Goal: Information Seeking & Learning: Find specific page/section

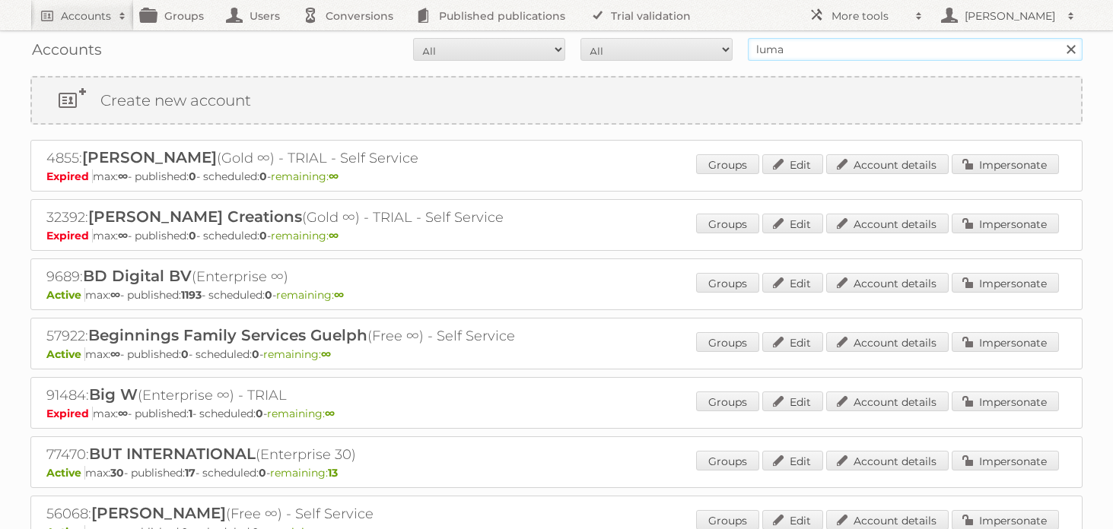
drag, startPoint x: 786, startPoint y: 49, endPoint x: 694, endPoint y: 45, distance: 92.1
click at [694, 45] on form "All Active Expired Pending All Paid Trials Self service luma Search" at bounding box center [556, 49] width 1052 height 23
type input "raj"
click at [1059, 38] on input "Search" at bounding box center [1070, 49] width 23 height 23
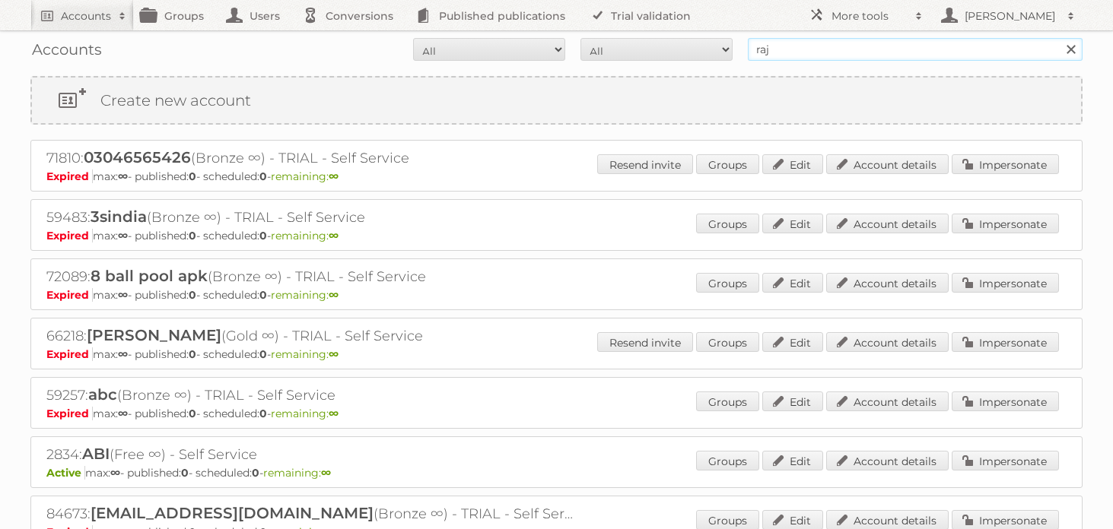
drag, startPoint x: 796, startPoint y: 48, endPoint x: 709, endPoint y: 44, distance: 87.5
click at [709, 44] on form "All Active Expired Pending All Paid Trials Self service raj Search" at bounding box center [556, 49] width 1052 height 23
type input "sangha"
click at [1059, 38] on input "Search" at bounding box center [1070, 49] width 23 height 23
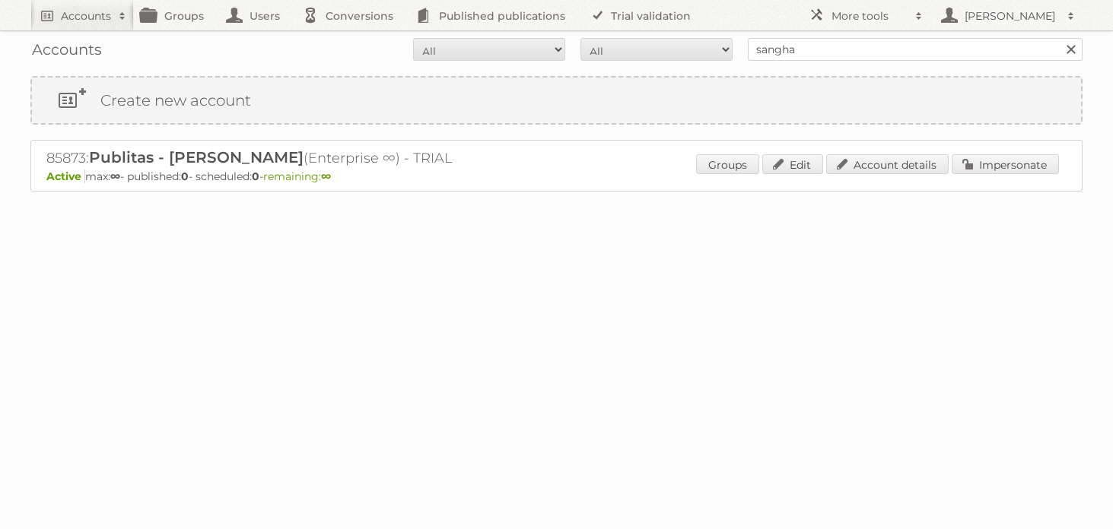
click at [216, 157] on span "Publitas - Raj Sangha" at bounding box center [196, 157] width 214 height 18
click at [88, 157] on h2 "85873: Publitas - Raj Sangha (Enterprise ∞) - TRIAL" at bounding box center [312, 158] width 532 height 20
click at [120, 157] on span "Publitas - Raj Sangha" at bounding box center [196, 157] width 214 height 18
click at [121, 157] on span "Publitas - Raj Sangha" at bounding box center [196, 157] width 214 height 18
click at [303, 157] on h2 "85873: Publitas - Raj Sangha (Enterprise ∞) - TRIAL" at bounding box center [312, 158] width 532 height 20
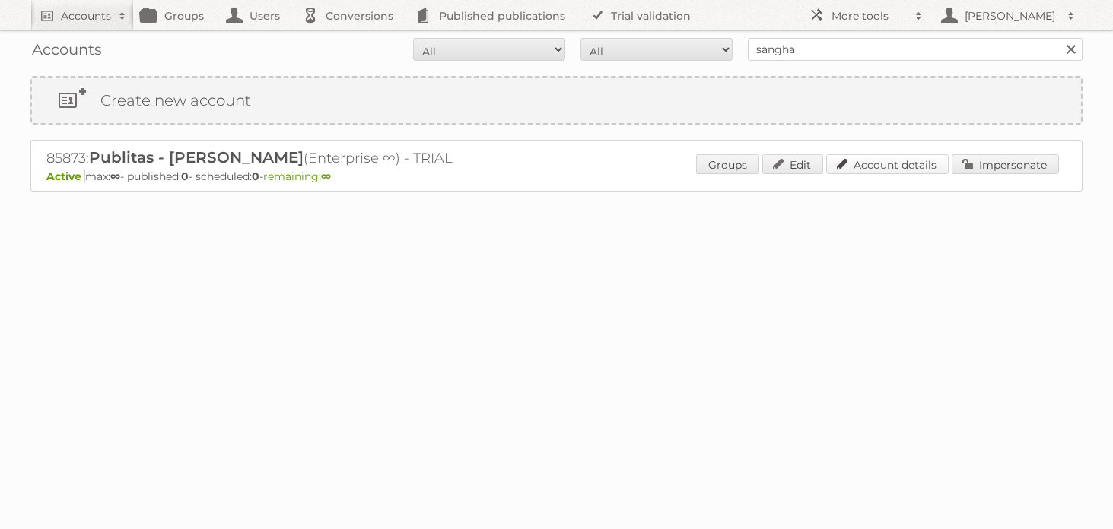
click at [911, 166] on link "Account details" at bounding box center [887, 164] width 122 height 20
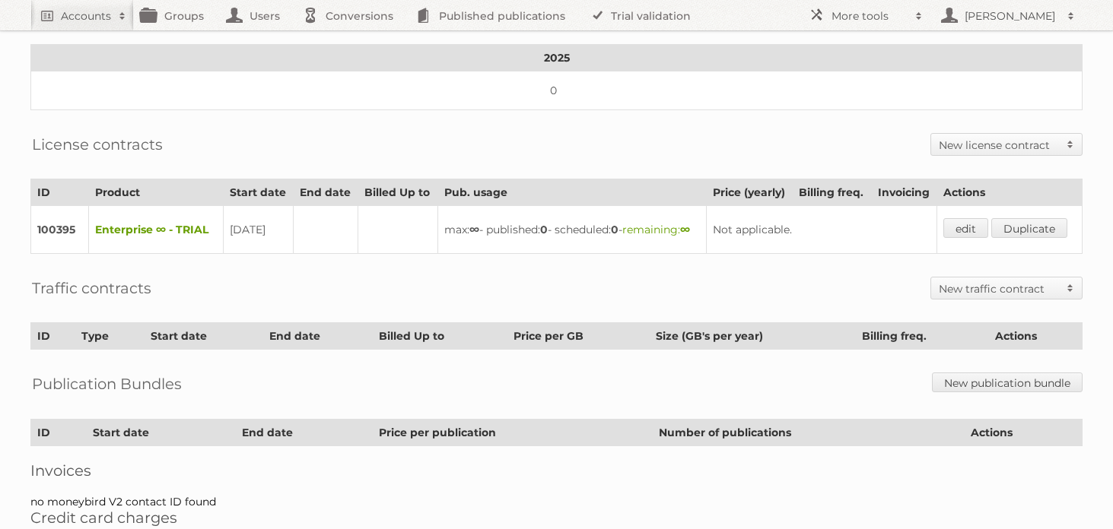
scroll to position [296, 0]
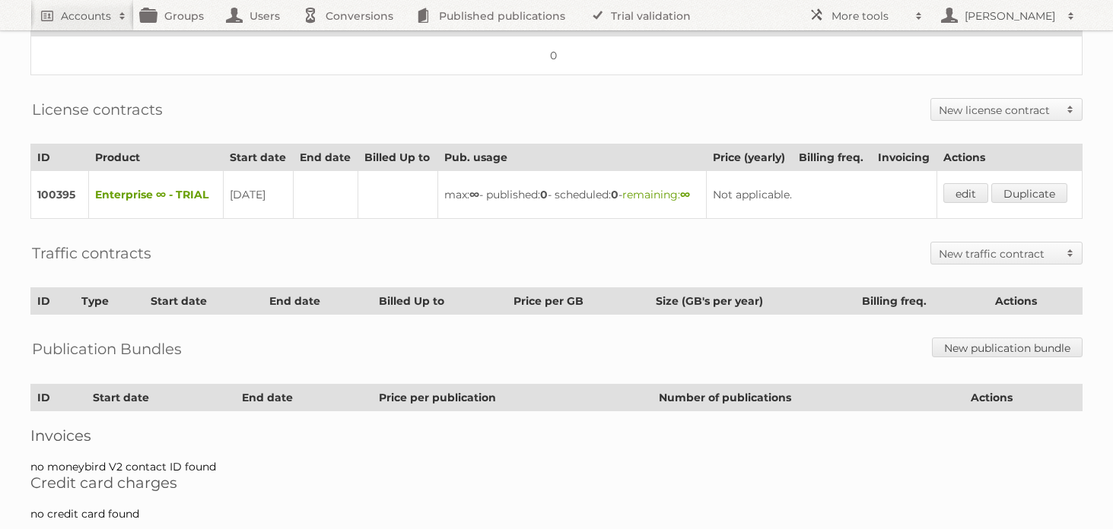
drag, startPoint x: 115, startPoint y: 209, endPoint x: 127, endPoint y: 209, distance: 12.2
click at [116, 209] on td "Enterprise ∞ - TRIAL" at bounding box center [156, 195] width 135 height 48
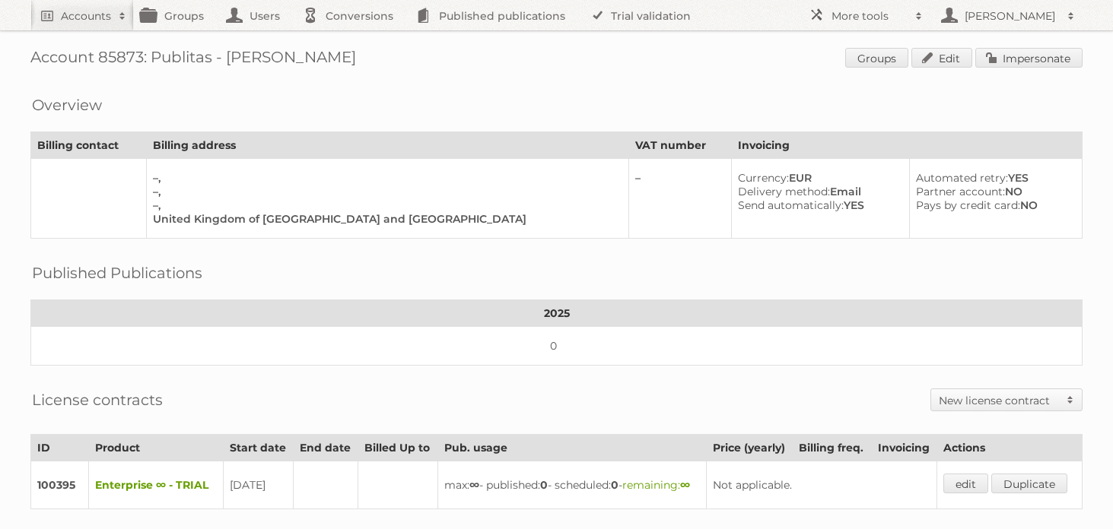
scroll to position [0, 0]
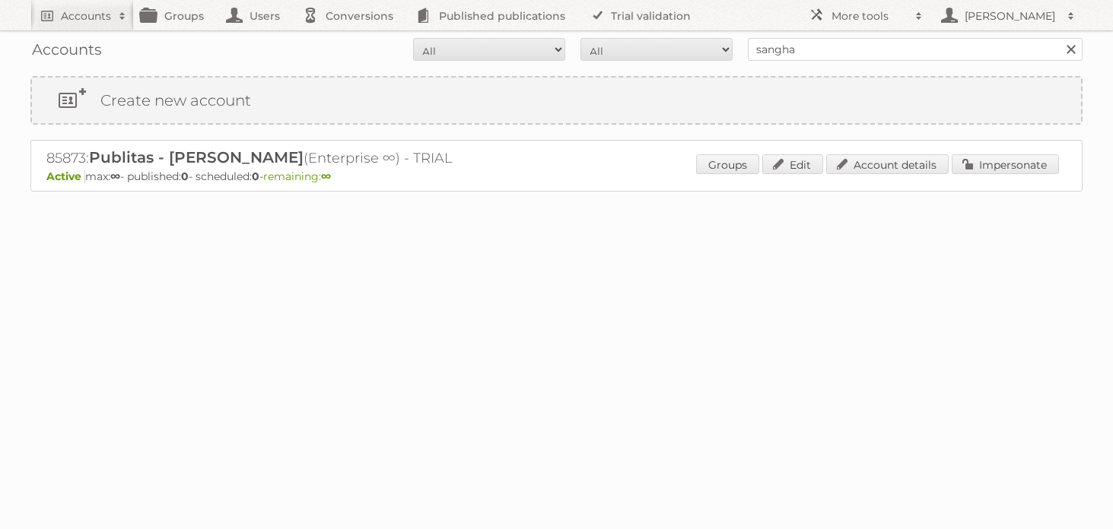
click at [152, 161] on span "Publitas - [PERSON_NAME]" at bounding box center [196, 157] width 214 height 18
click at [154, 156] on span "Publitas - [PERSON_NAME]" at bounding box center [196, 157] width 214 height 18
click at [154, 155] on span "Publitas - [PERSON_NAME]" at bounding box center [196, 157] width 214 height 18
click at [780, 168] on link "Edit" at bounding box center [792, 164] width 61 height 20
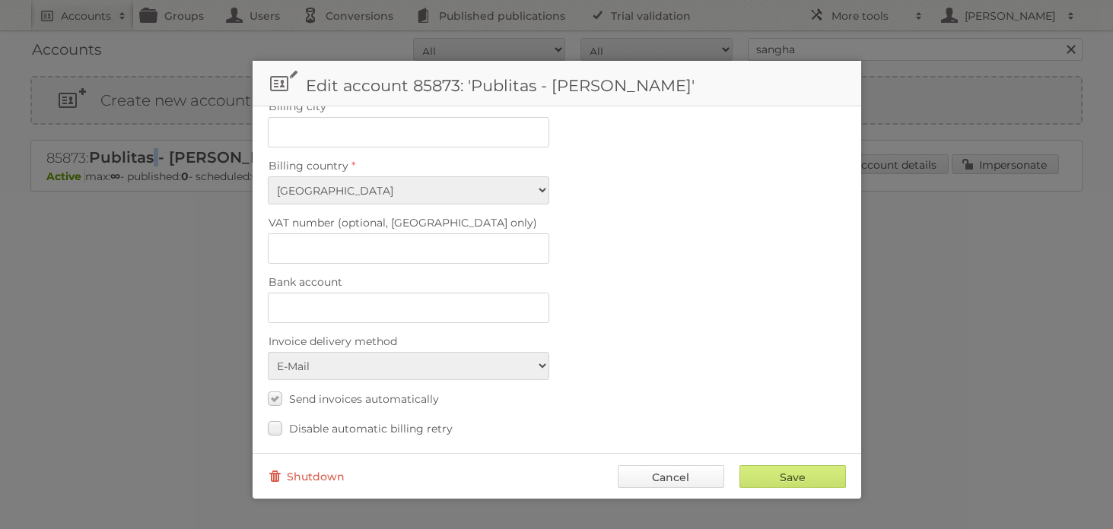
scroll to position [648, 0]
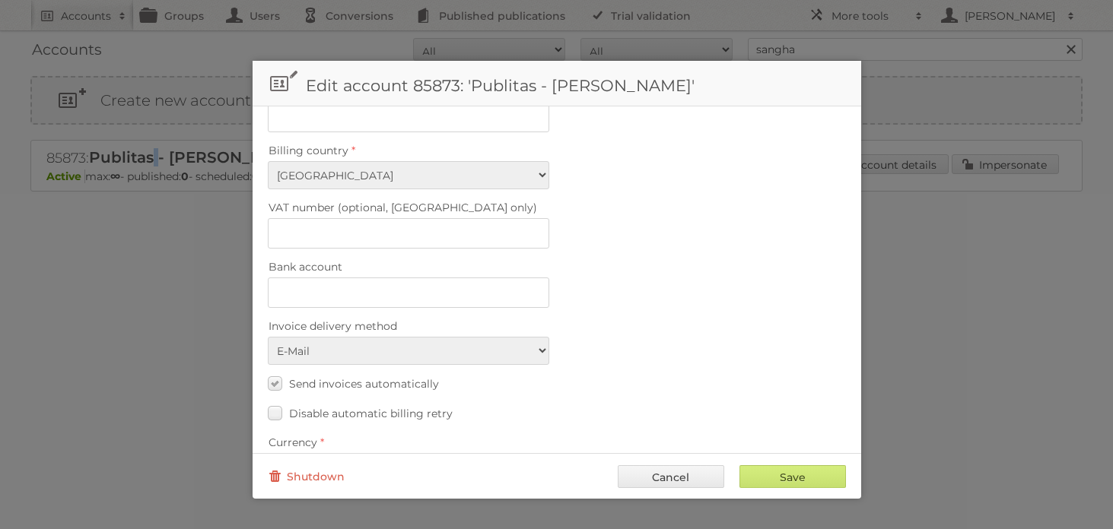
click at [695, 474] on link "Cancel" at bounding box center [671, 476] width 106 height 23
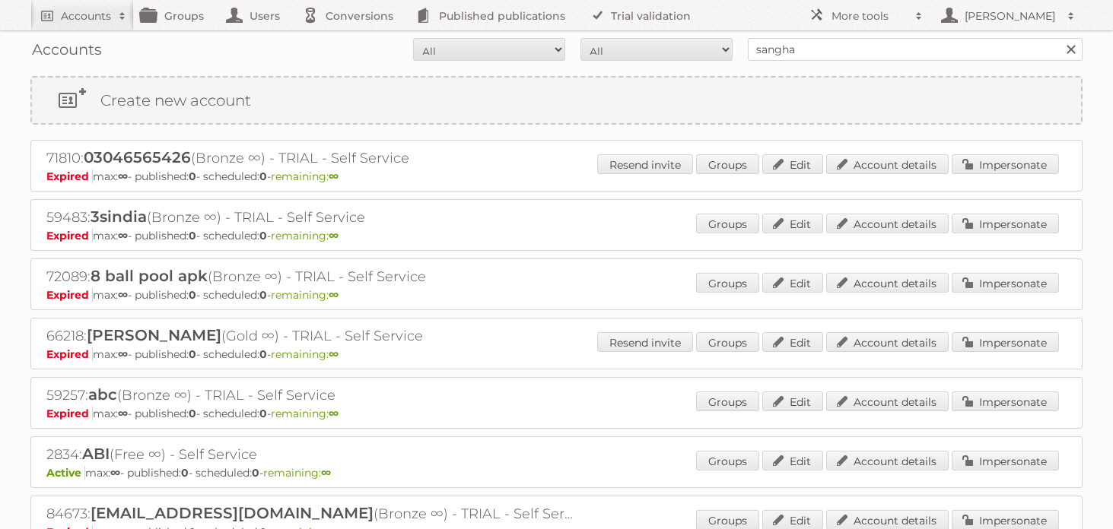
click at [69, 57] on form "All Active Expired Pending All Paid Trials Self service sangha Search" at bounding box center [556, 49] width 1052 height 23
click at [88, 5] on link "Accounts" at bounding box center [81, 15] width 103 height 30
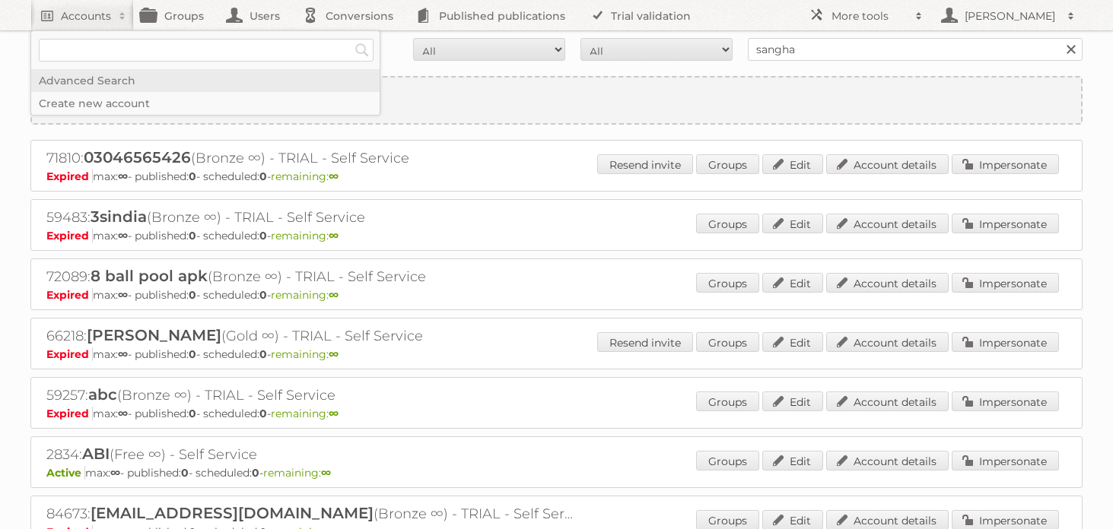
click at [70, 77] on link "Advanced Search" at bounding box center [205, 80] width 348 height 23
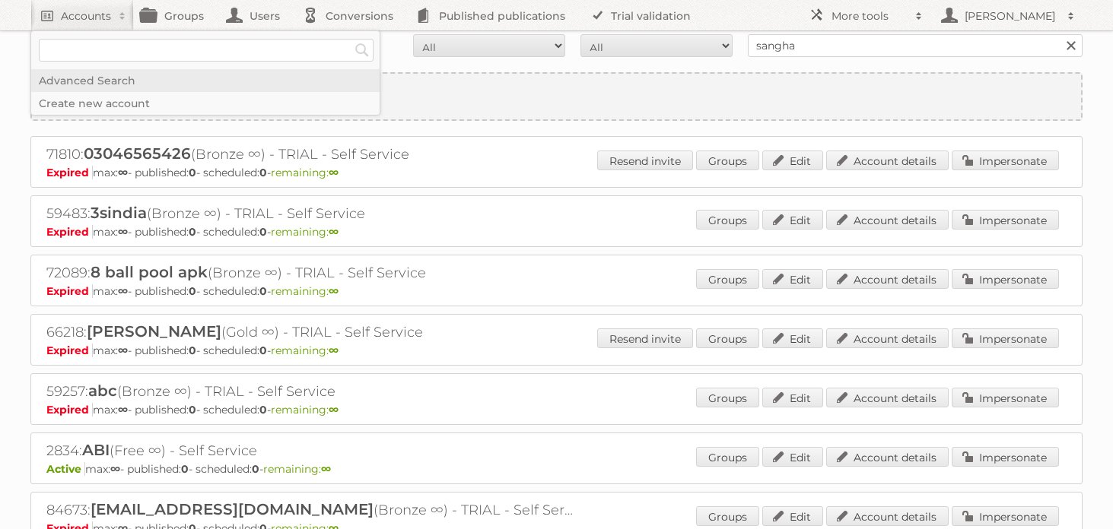
click at [85, 78] on link "Advanced Search" at bounding box center [205, 80] width 348 height 23
click at [103, 80] on link "Advanced Search" at bounding box center [205, 80] width 348 height 23
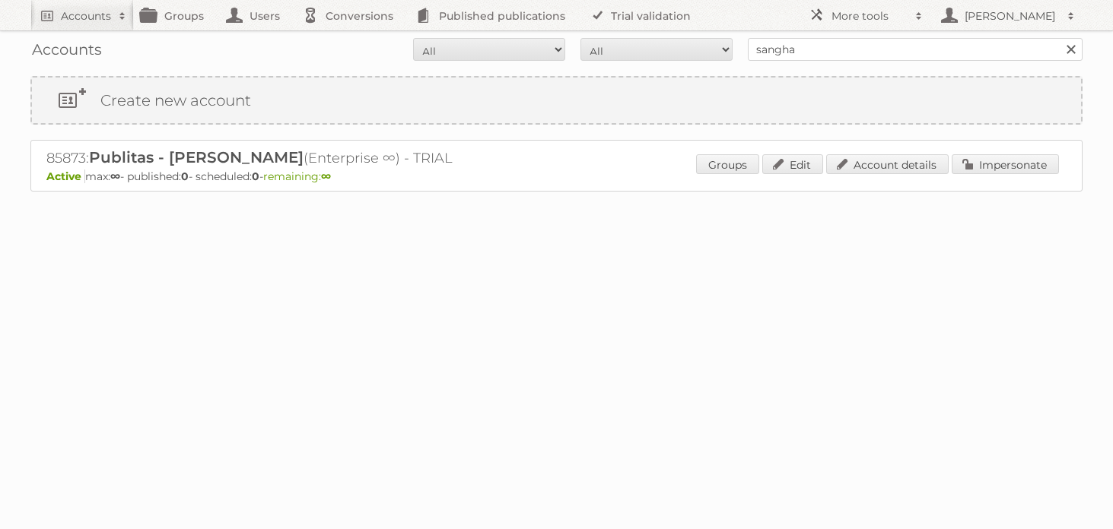
click at [1072, 52] on link at bounding box center [1070, 49] width 23 height 23
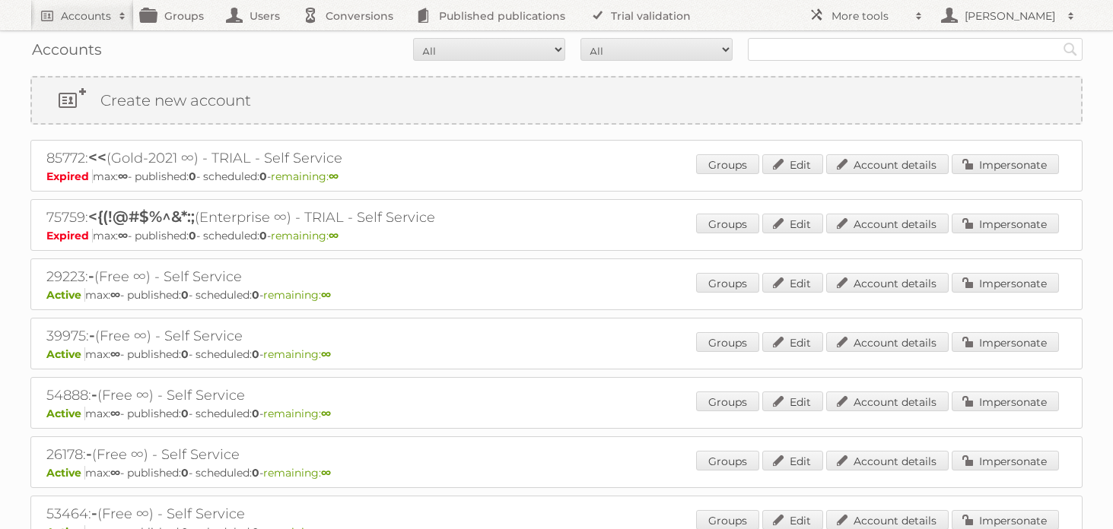
click at [1007, 50] on input "text" at bounding box center [915, 49] width 335 height 23
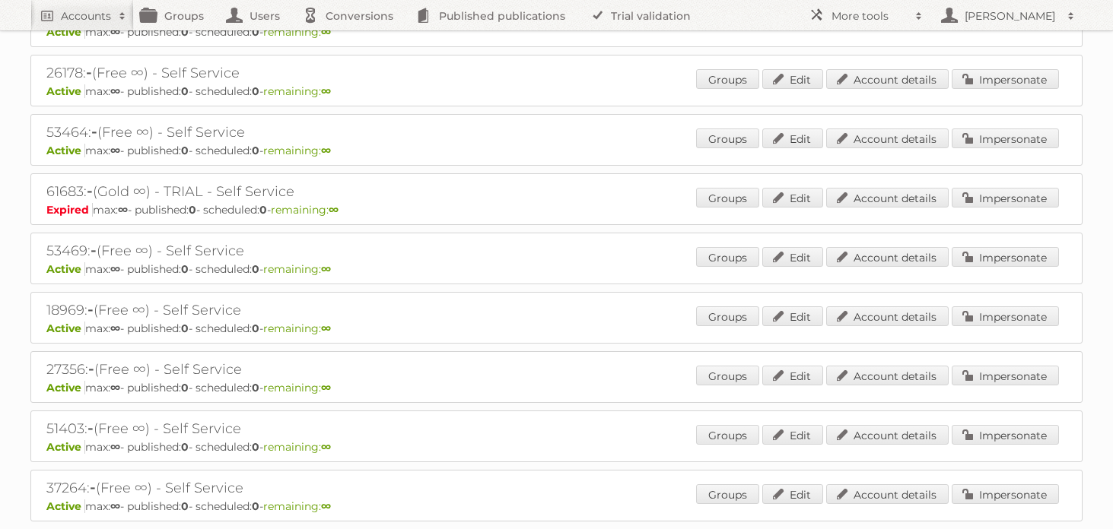
scroll to position [383, 0]
click at [726, 370] on link "Groups" at bounding box center [727, 375] width 63 height 20
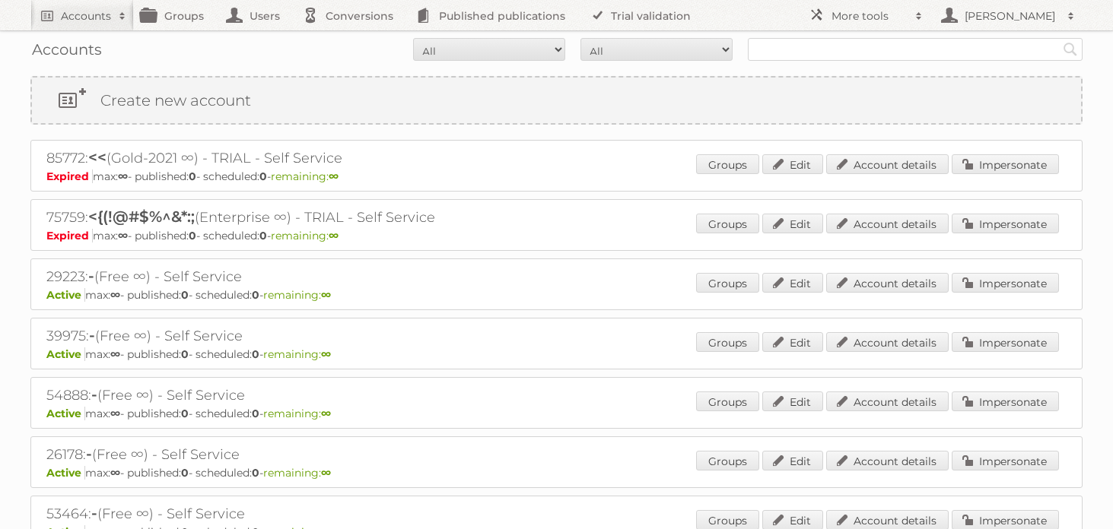
scroll to position [2, 0]
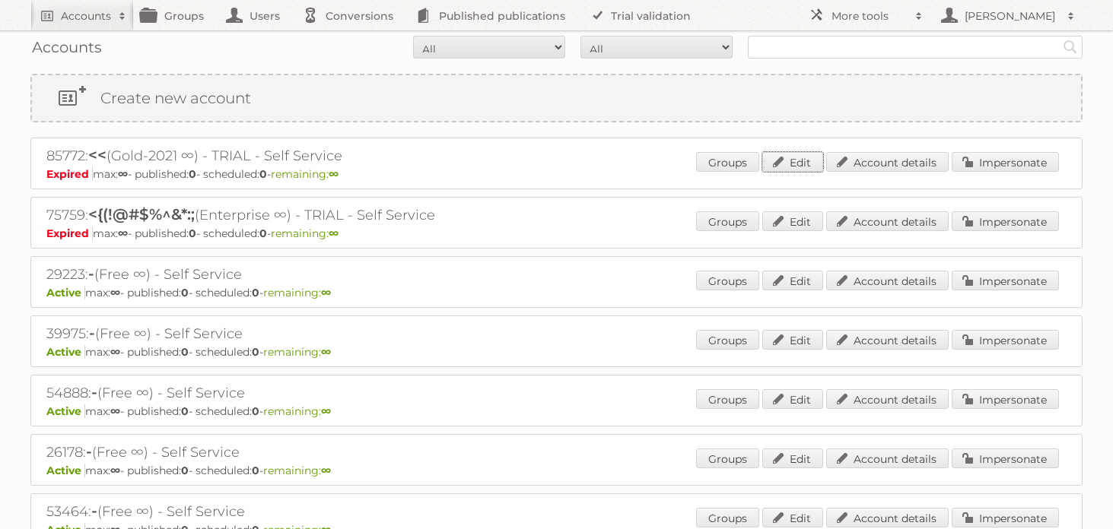
click at [773, 166] on link "Edit" at bounding box center [792, 162] width 61 height 20
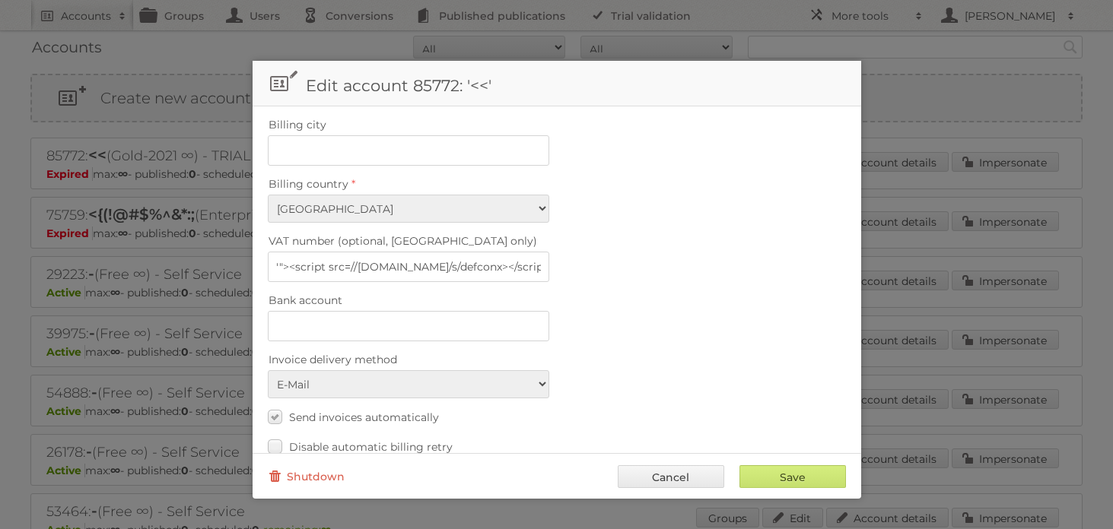
scroll to position [682, 0]
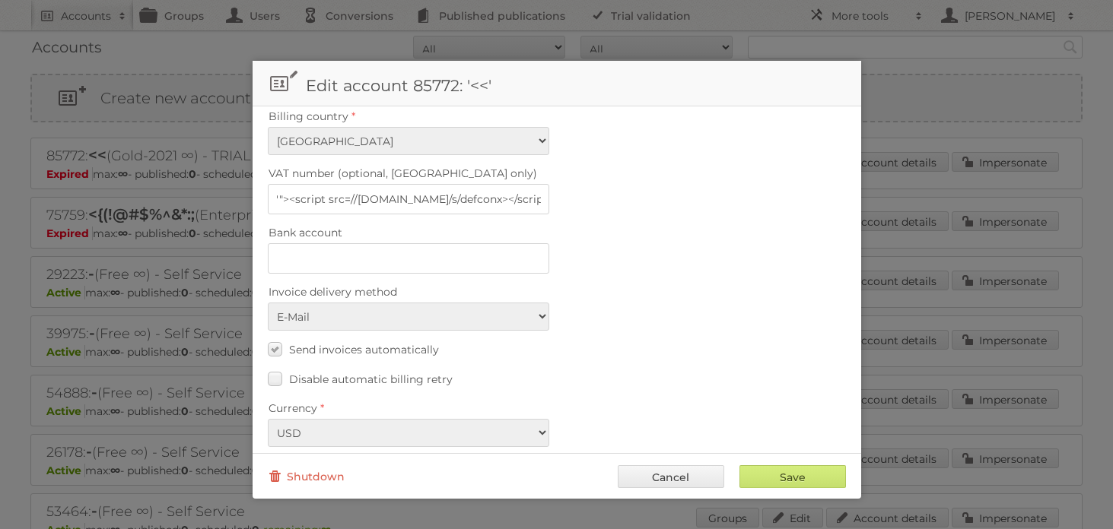
click at [663, 478] on link "Cancel" at bounding box center [671, 476] width 106 height 23
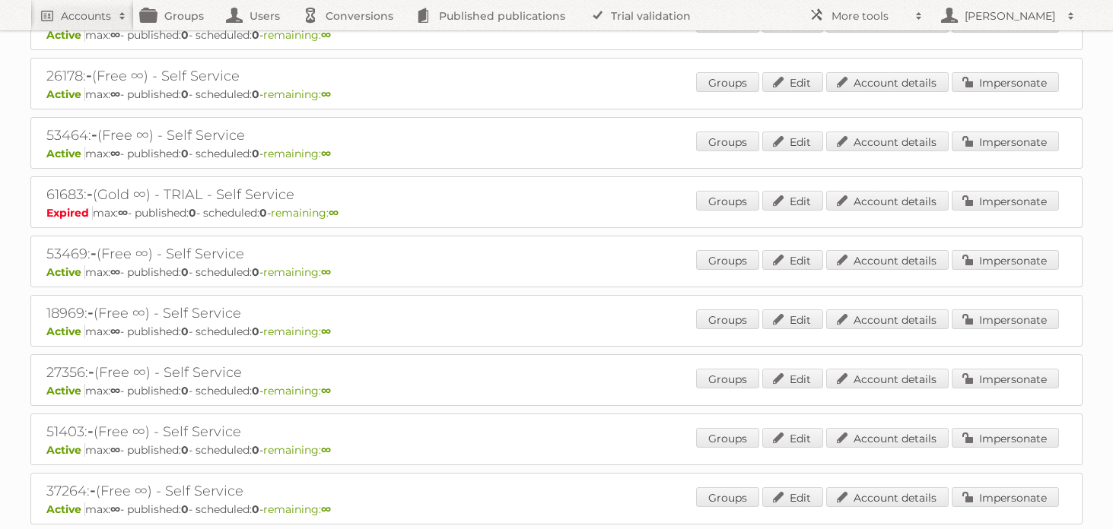
scroll to position [0, 0]
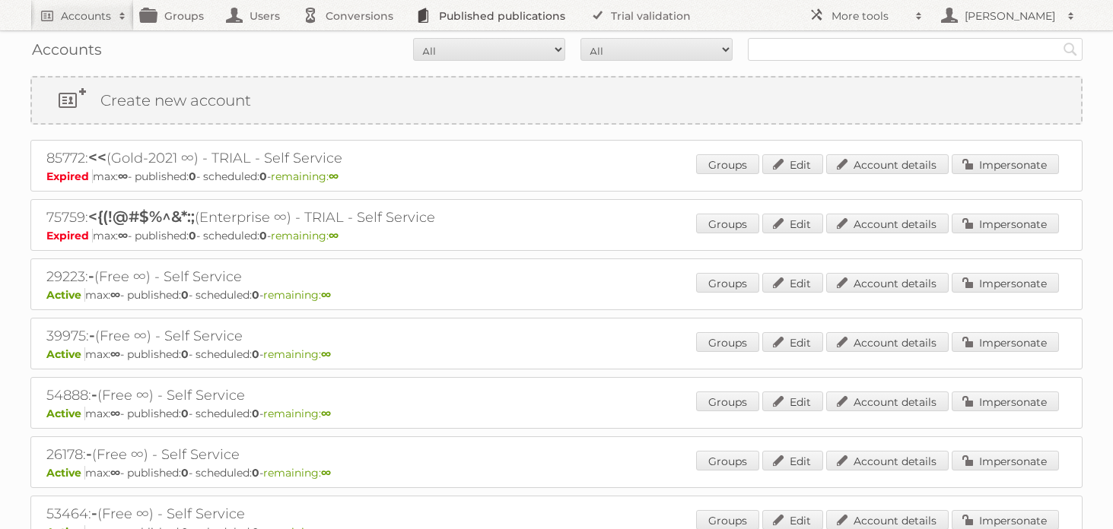
click at [474, 16] on link "Published publications" at bounding box center [494, 15] width 172 height 30
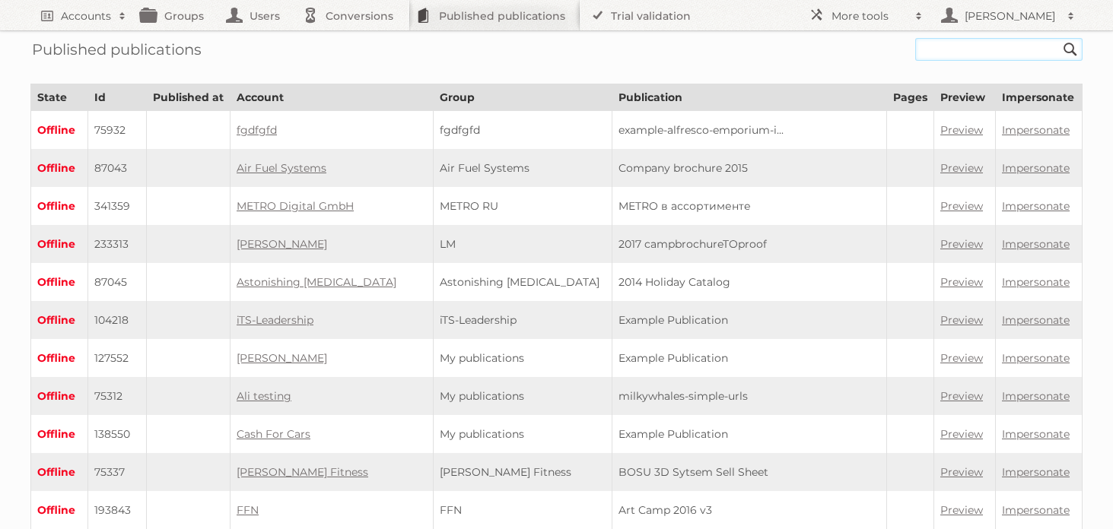
click at [955, 55] on input "text" at bounding box center [998, 49] width 167 height 23
type input "sangha"
click at [1059, 38] on input "Search" at bounding box center [1070, 49] width 23 height 23
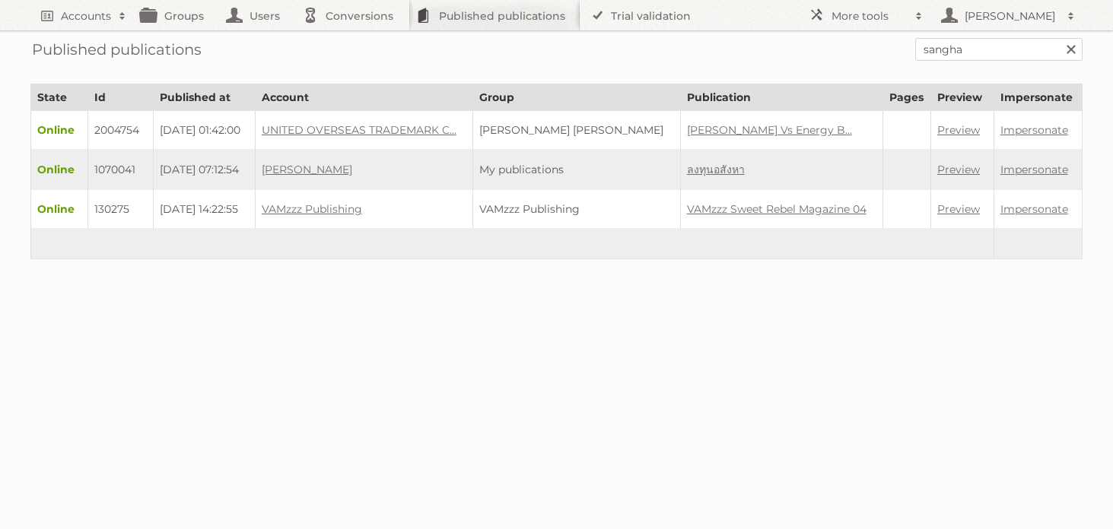
drag, startPoint x: 992, startPoint y: 49, endPoint x: 926, endPoint y: 49, distance: 66.9
click at [926, 49] on input "sangha" at bounding box center [998, 49] width 167 height 23
click at [973, 49] on input "sangha" at bounding box center [998, 49] width 167 height 23
drag, startPoint x: 973, startPoint y: 49, endPoint x: 868, endPoint y: 50, distance: 105.0
click at [868, 50] on form "sangha Search" at bounding box center [556, 49] width 1052 height 23
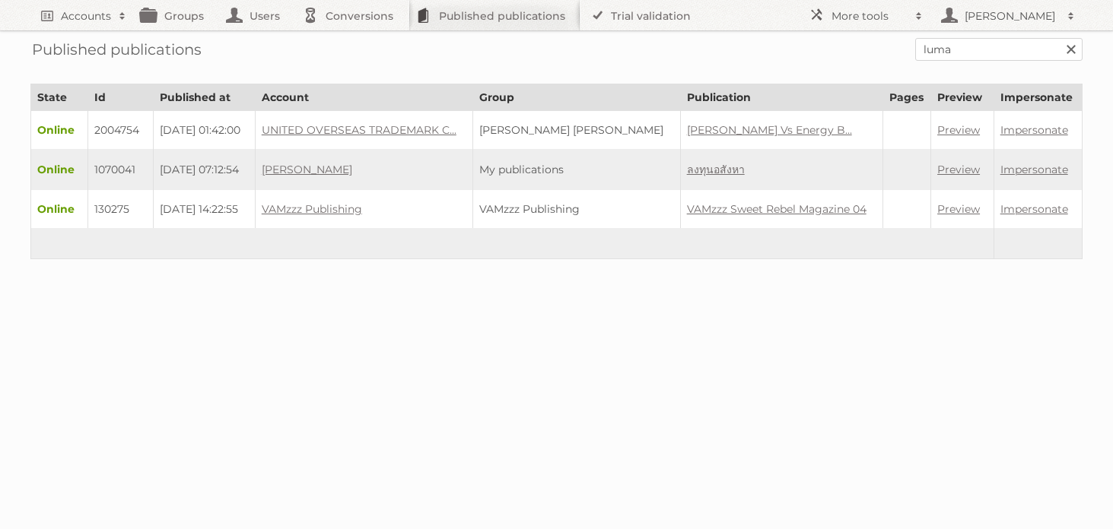
type input "luma"
click at [1059, 38] on input "Search" at bounding box center [1070, 49] width 23 height 23
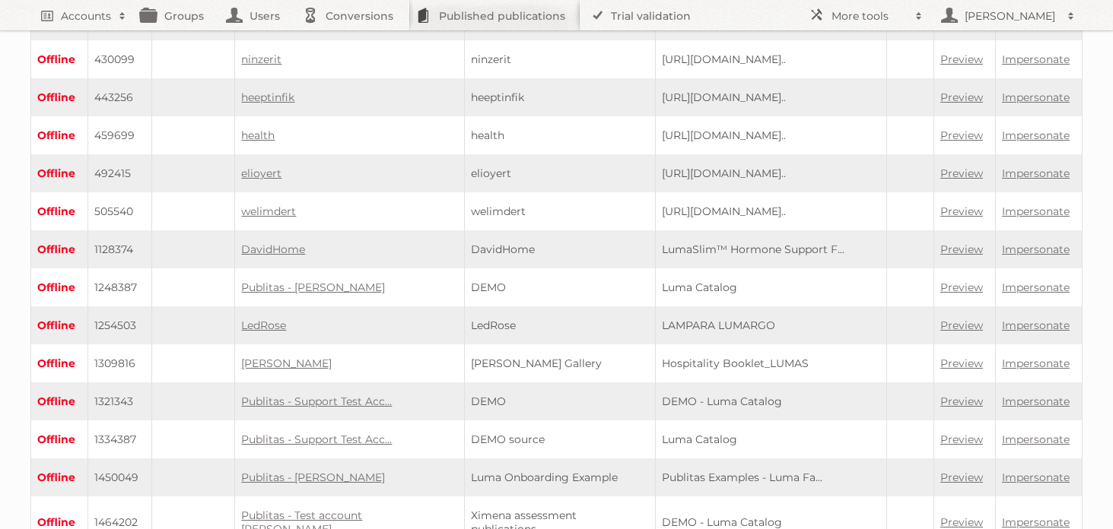
scroll to position [406, 0]
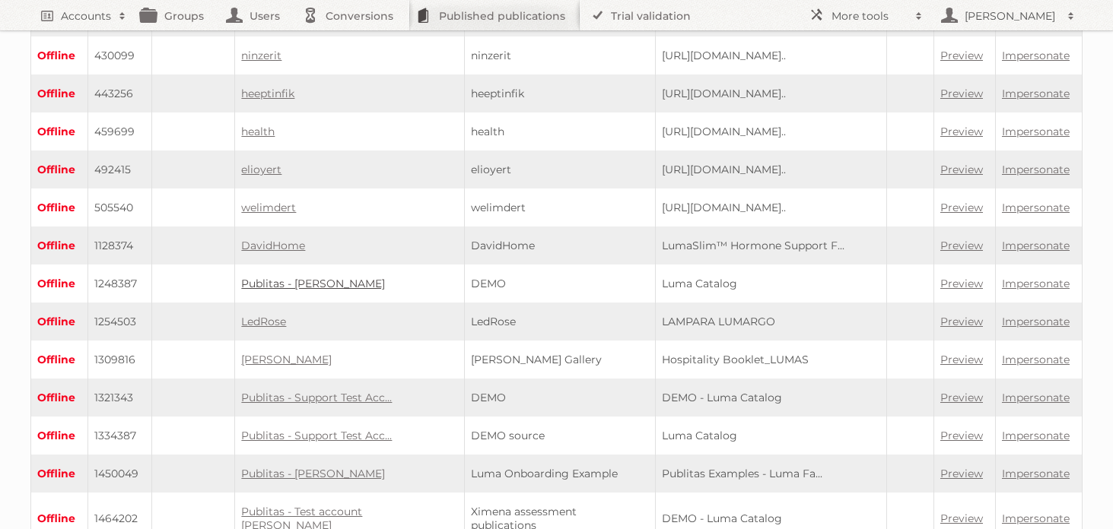
click at [329, 277] on link "Publitas - Bert Spoor" at bounding box center [313, 284] width 144 height 14
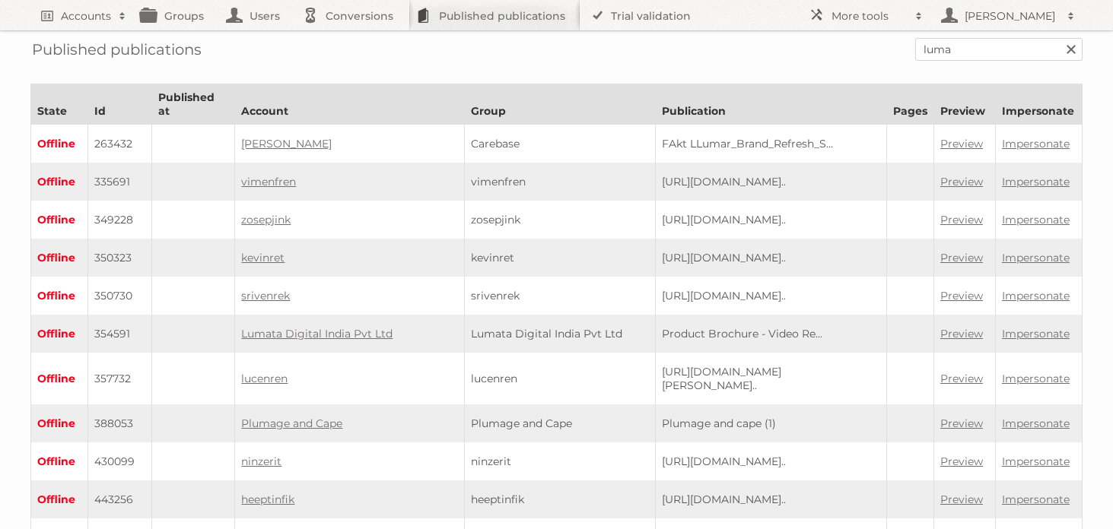
scroll to position [406, 0]
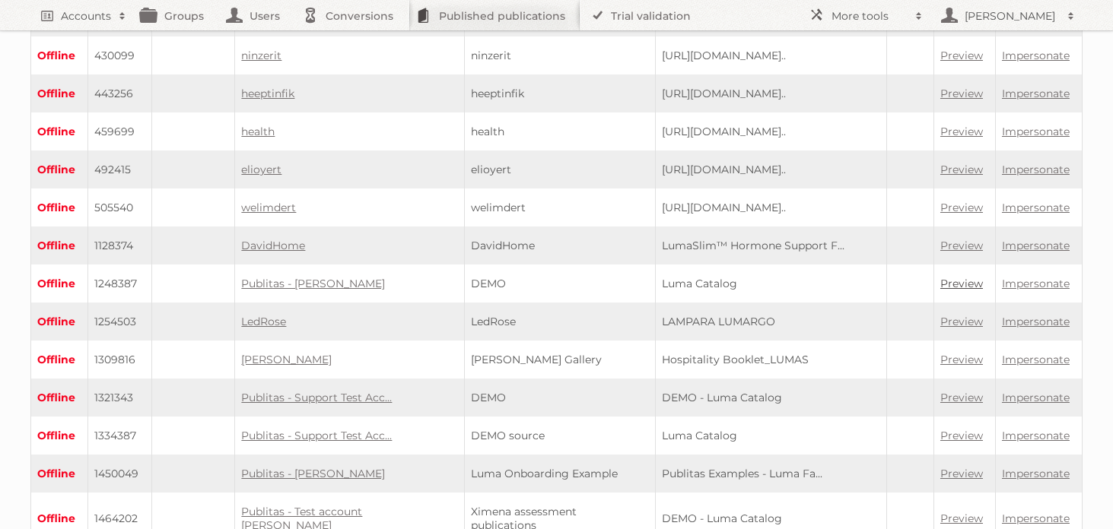
click at [960, 277] on link "Preview" at bounding box center [961, 284] width 43 height 14
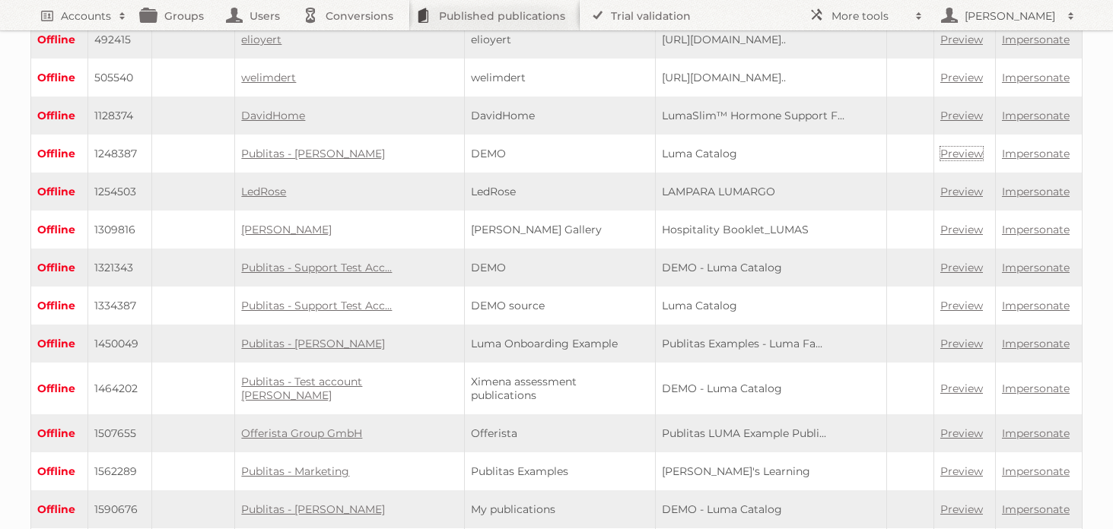
scroll to position [539, 0]
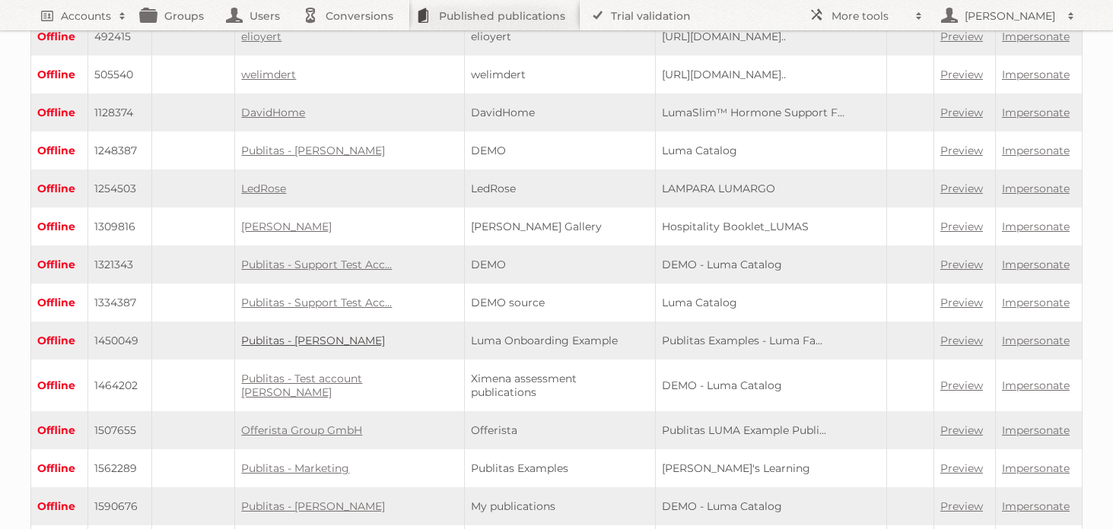
click at [338, 334] on link "Publitas - [PERSON_NAME]" at bounding box center [313, 341] width 144 height 14
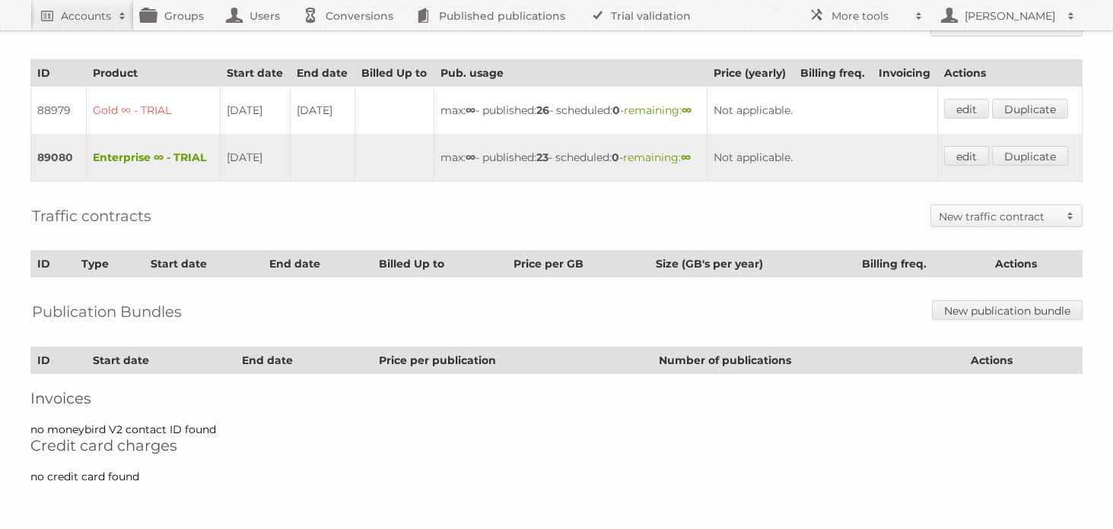
scroll to position [427, 0]
click at [130, 143] on td "Enterprise ∞ - TRIAL" at bounding box center [153, 158] width 134 height 48
click at [976, 146] on link "edit" at bounding box center [966, 156] width 45 height 20
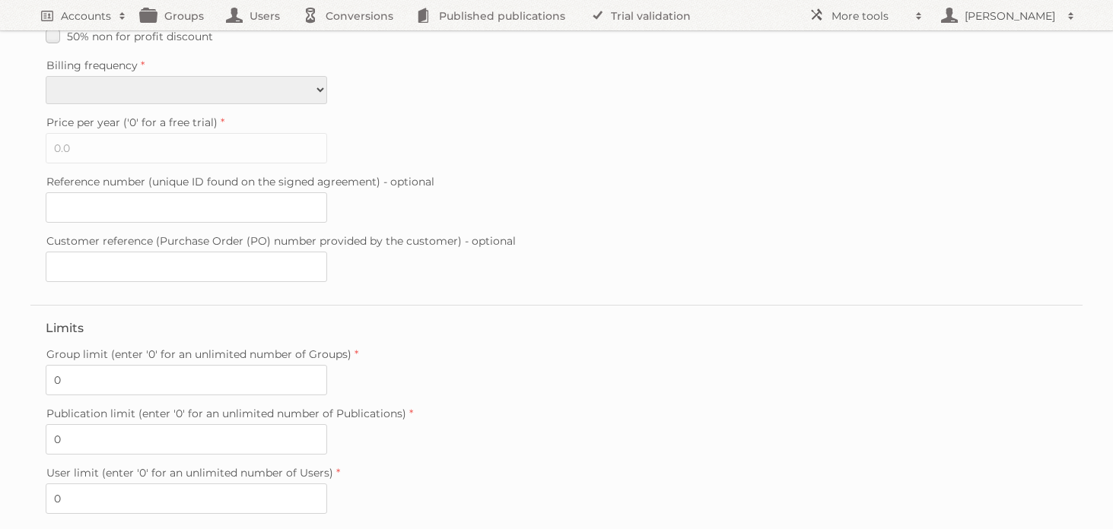
scroll to position [472, 0]
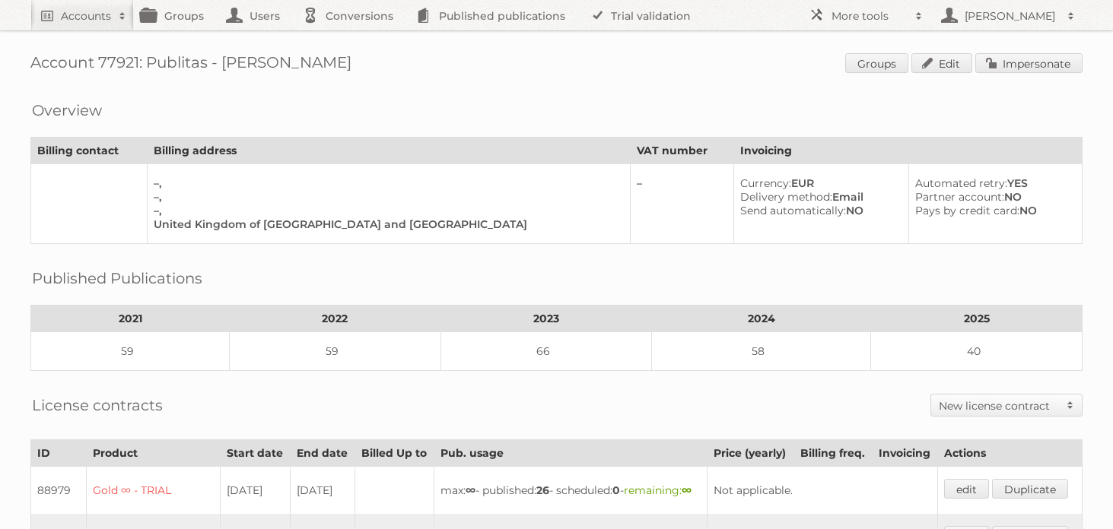
click at [480, 110] on div "Overview Billing contact Billing address VAT number Invoicing –, –, –, United K…" at bounding box center [556, 167] width 1052 height 153
click at [865, 14] on h2 "More tools" at bounding box center [869, 15] width 76 height 15
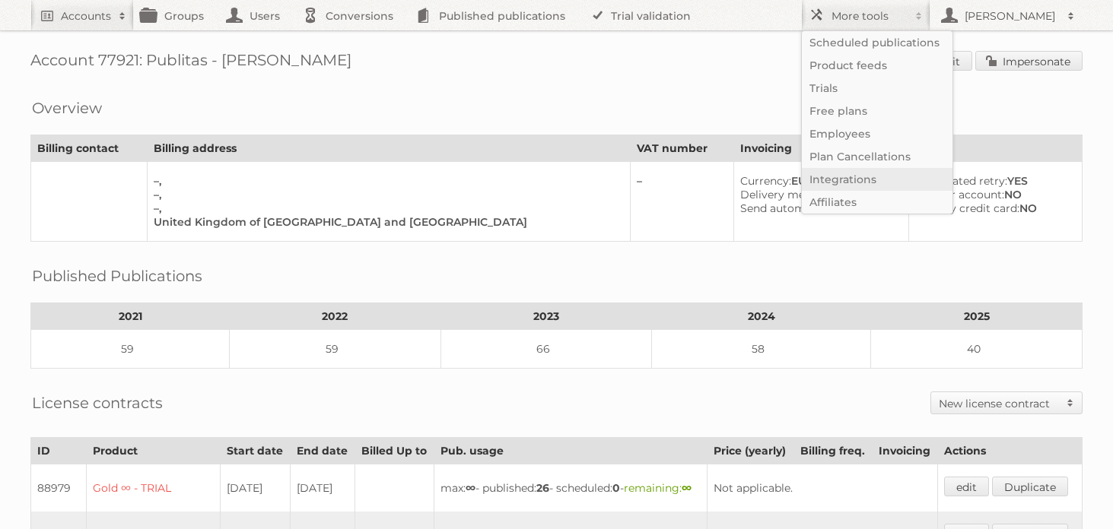
click at [851, 179] on link "Integrations" at bounding box center [877, 179] width 151 height 23
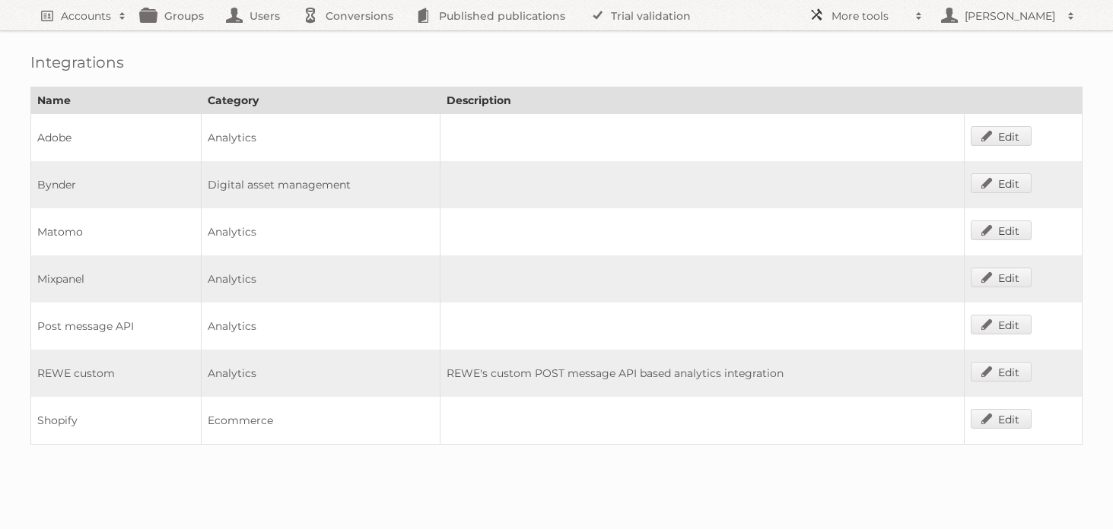
click at [880, 15] on h2 "More tools" at bounding box center [869, 15] width 76 height 15
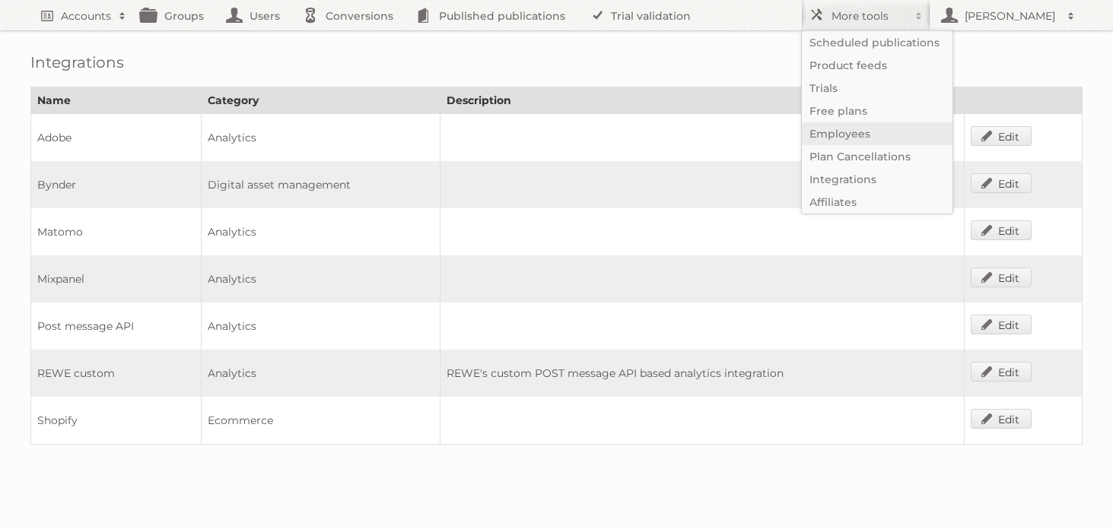
click at [859, 133] on link "Employees" at bounding box center [877, 133] width 151 height 23
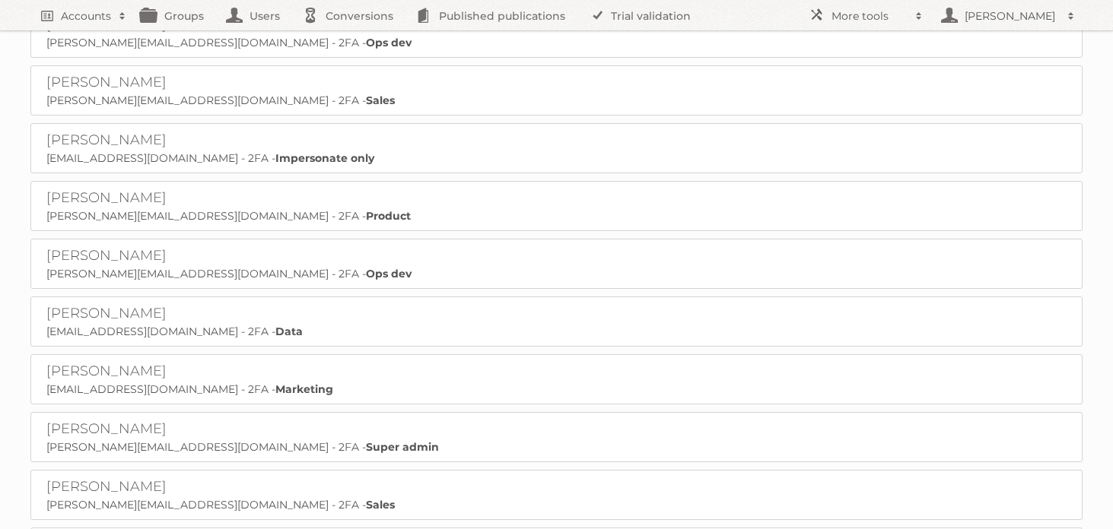
scroll to position [2985, 0]
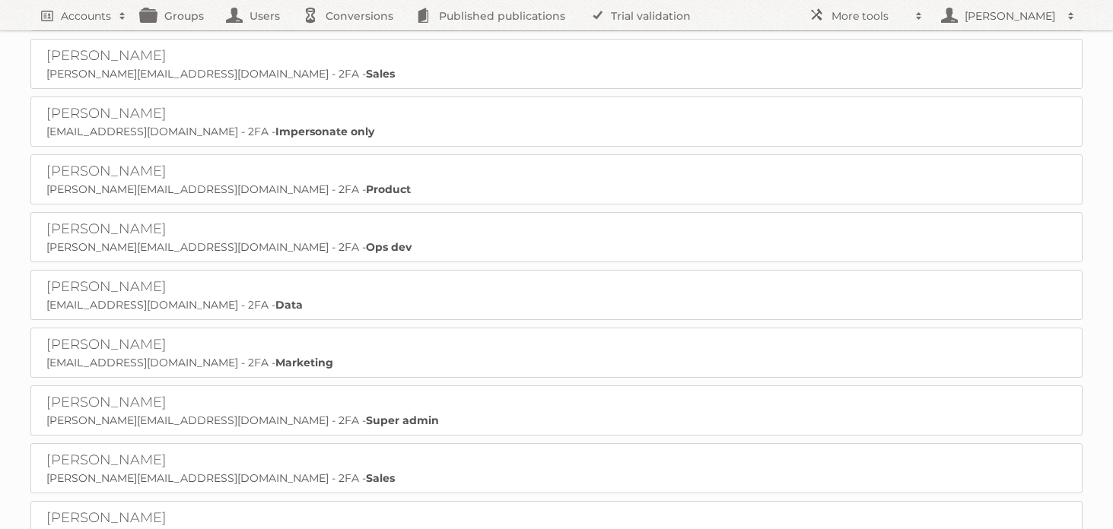
click at [131, 414] on p "[PERSON_NAME][EMAIL_ADDRESS][DOMAIN_NAME] - 2FA - Super admin" at bounding box center [556, 421] width 1020 height 14
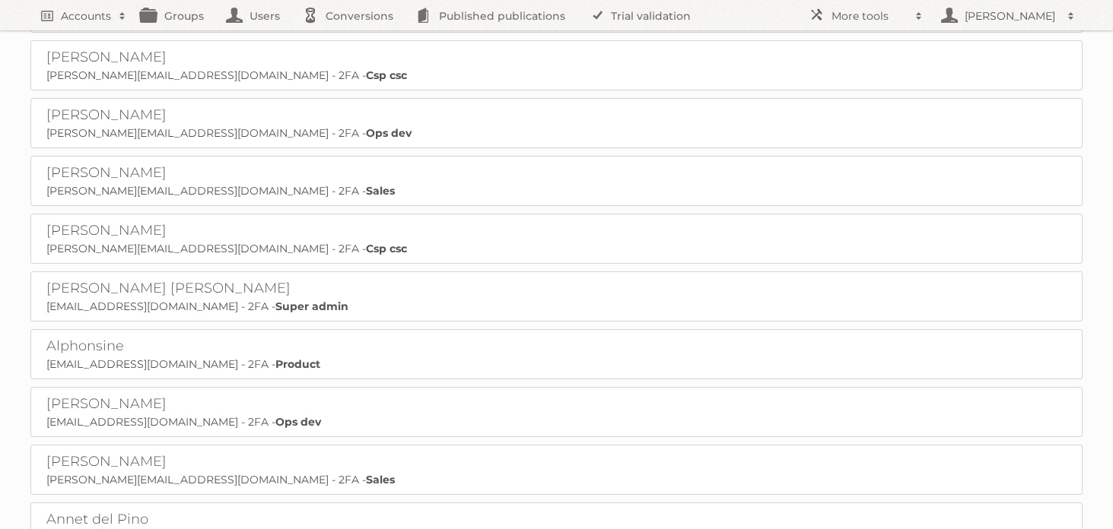
scroll to position [0, 0]
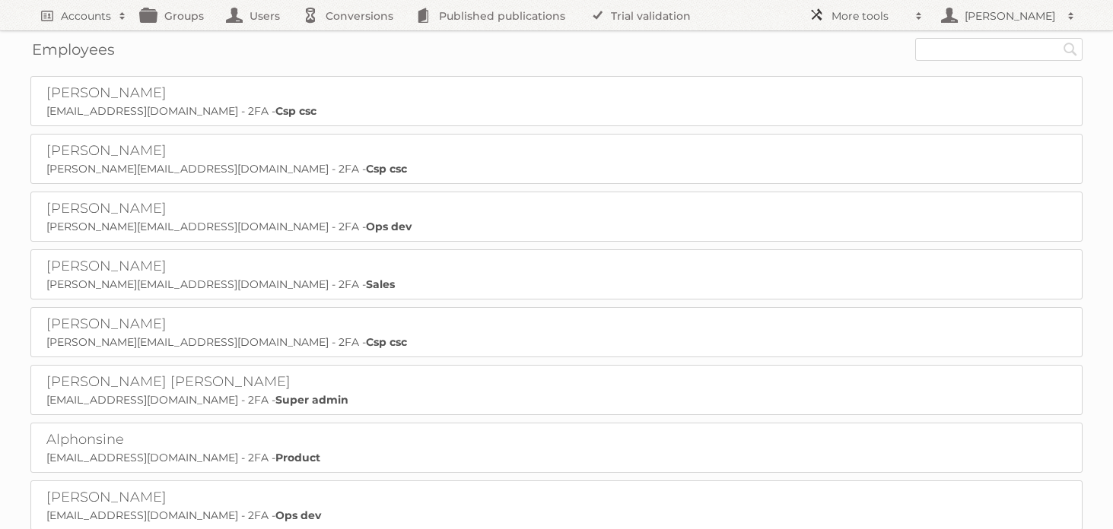
click at [829, 12] on link "More tools" at bounding box center [865, 15] width 129 height 30
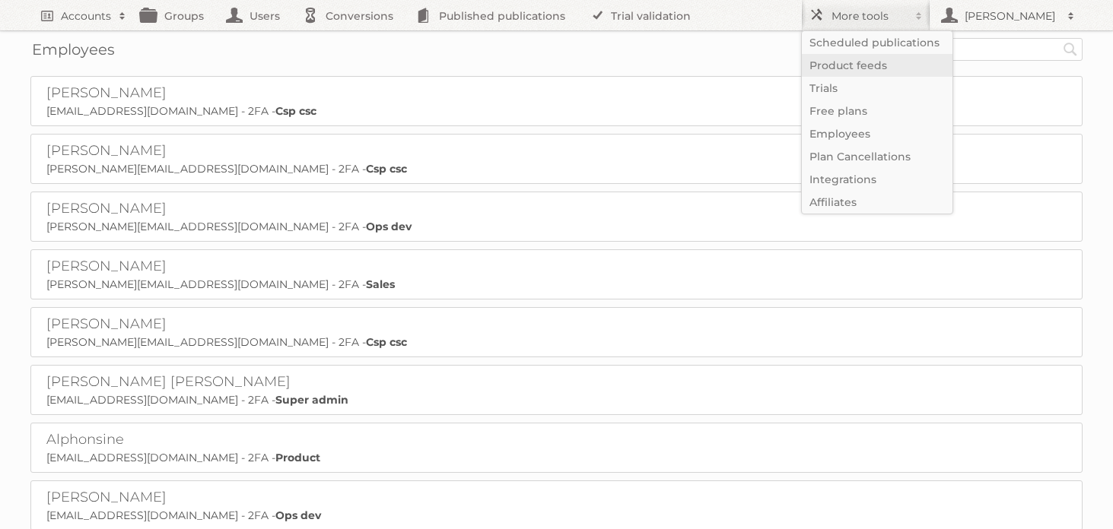
click at [847, 64] on link "Product feeds" at bounding box center [877, 65] width 151 height 23
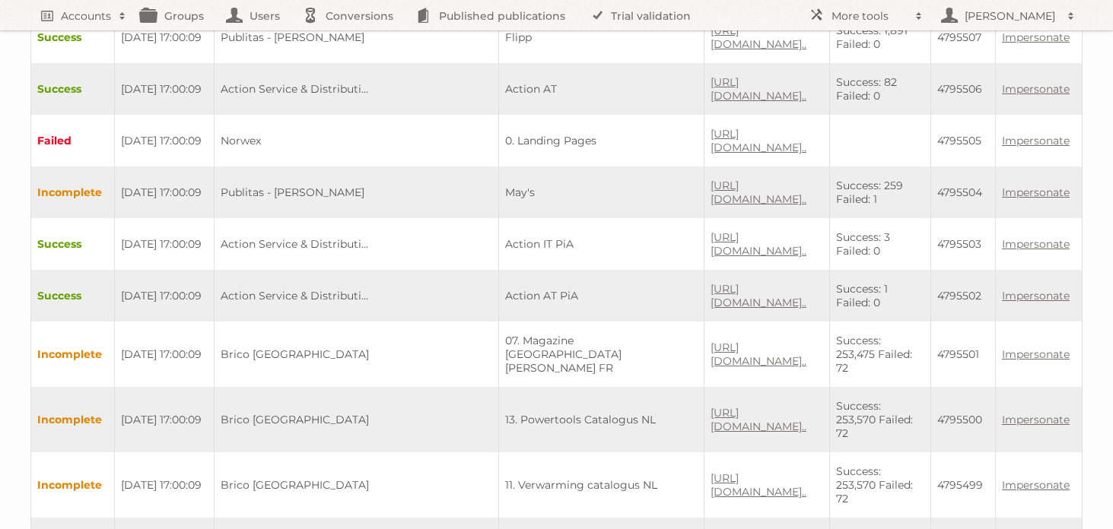
scroll to position [4634, 0]
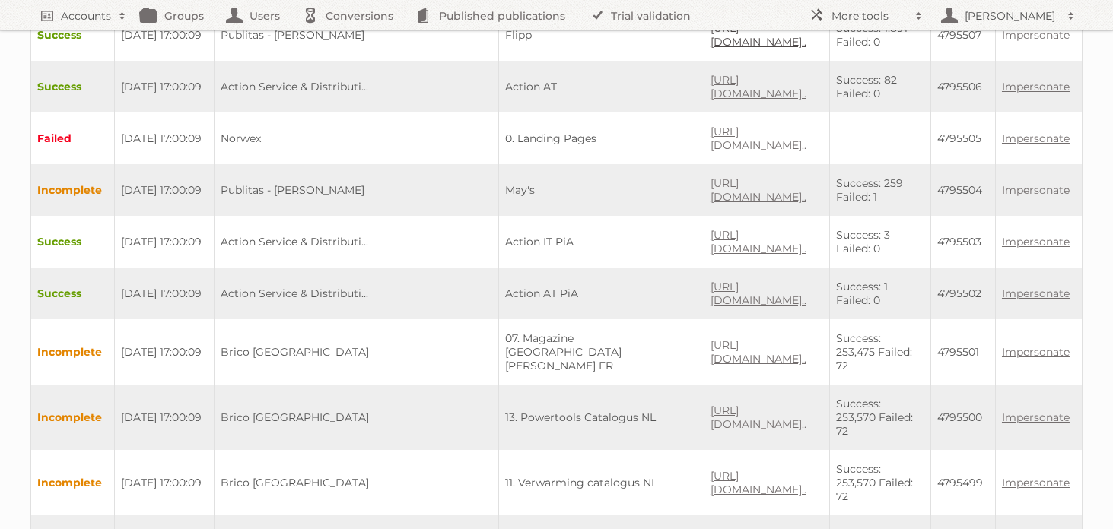
click at [710, 49] on link "[URL][DOMAIN_NAME].." at bounding box center [758, 34] width 96 height 27
click at [1007, 21] on h2 "[PERSON_NAME]" at bounding box center [1009, 15] width 99 height 15
click at [995, 16] on h2 "[PERSON_NAME]" at bounding box center [1009, 15] width 99 height 15
